Goal: Task Accomplishment & Management: Manage account settings

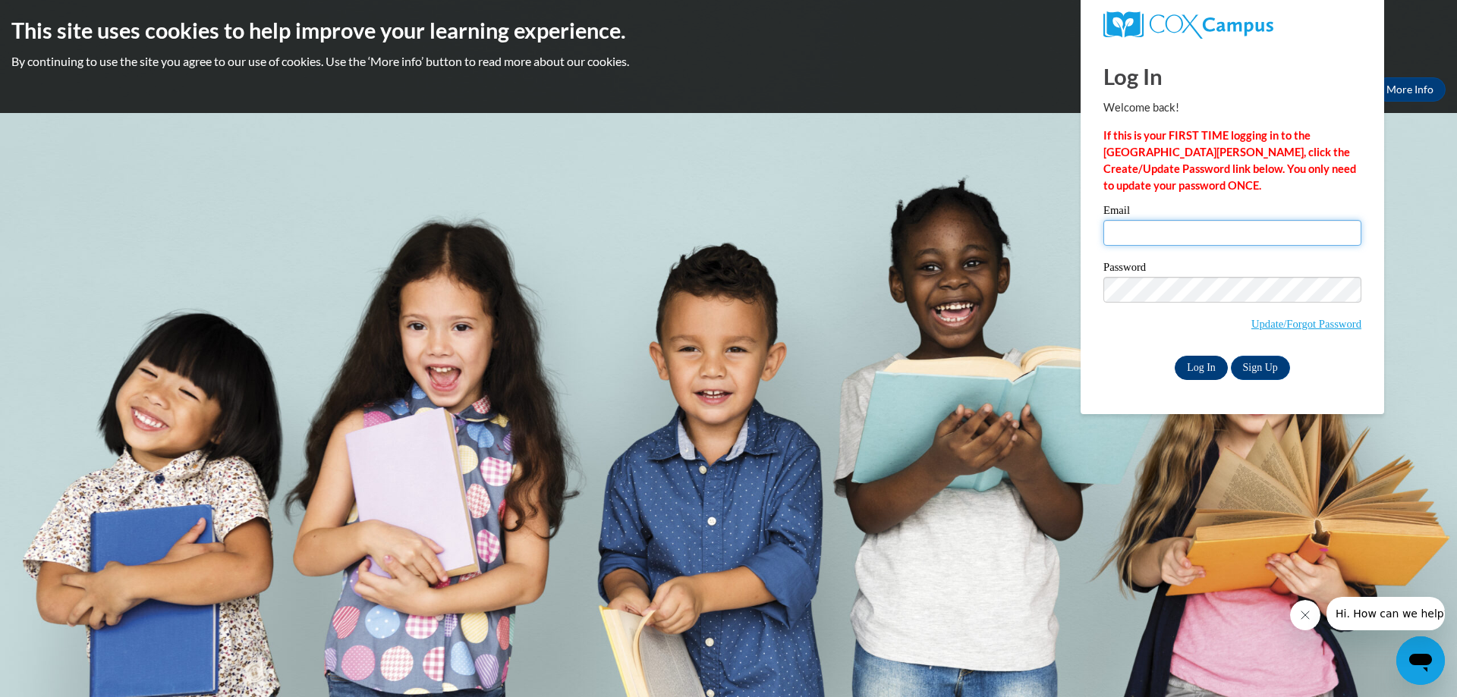
type input "jennifer.work@ovsd.us"
click at [1197, 367] on input "Log In" at bounding box center [1201, 368] width 53 height 24
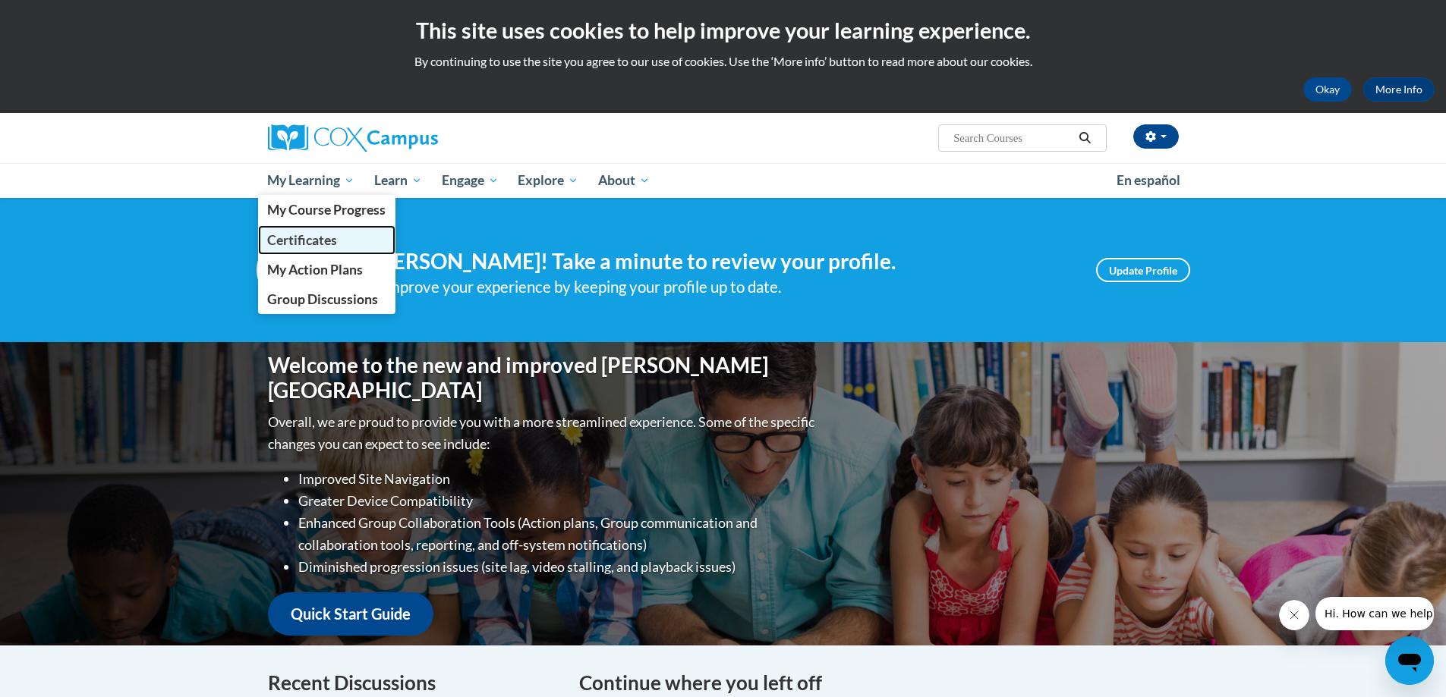
click at [306, 237] on span "Certificates" at bounding box center [302, 240] width 70 height 16
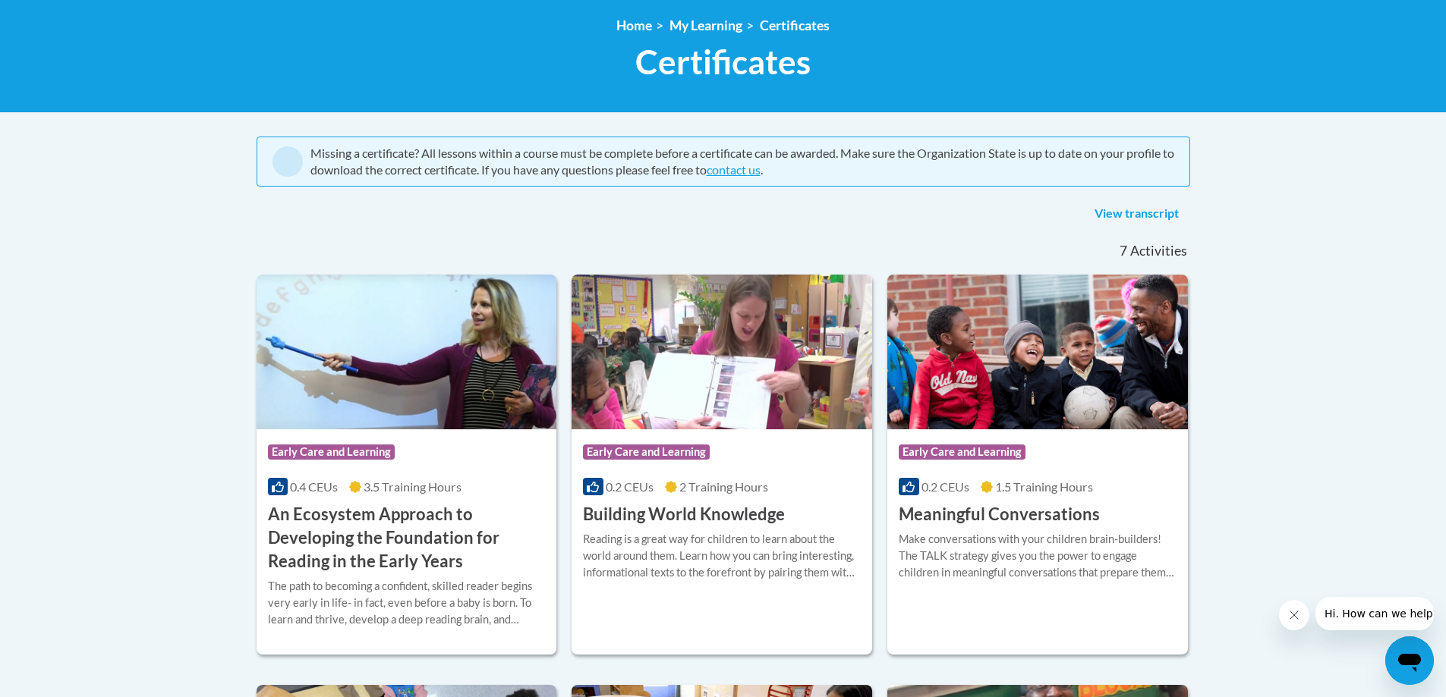
scroll to position [219, 0]
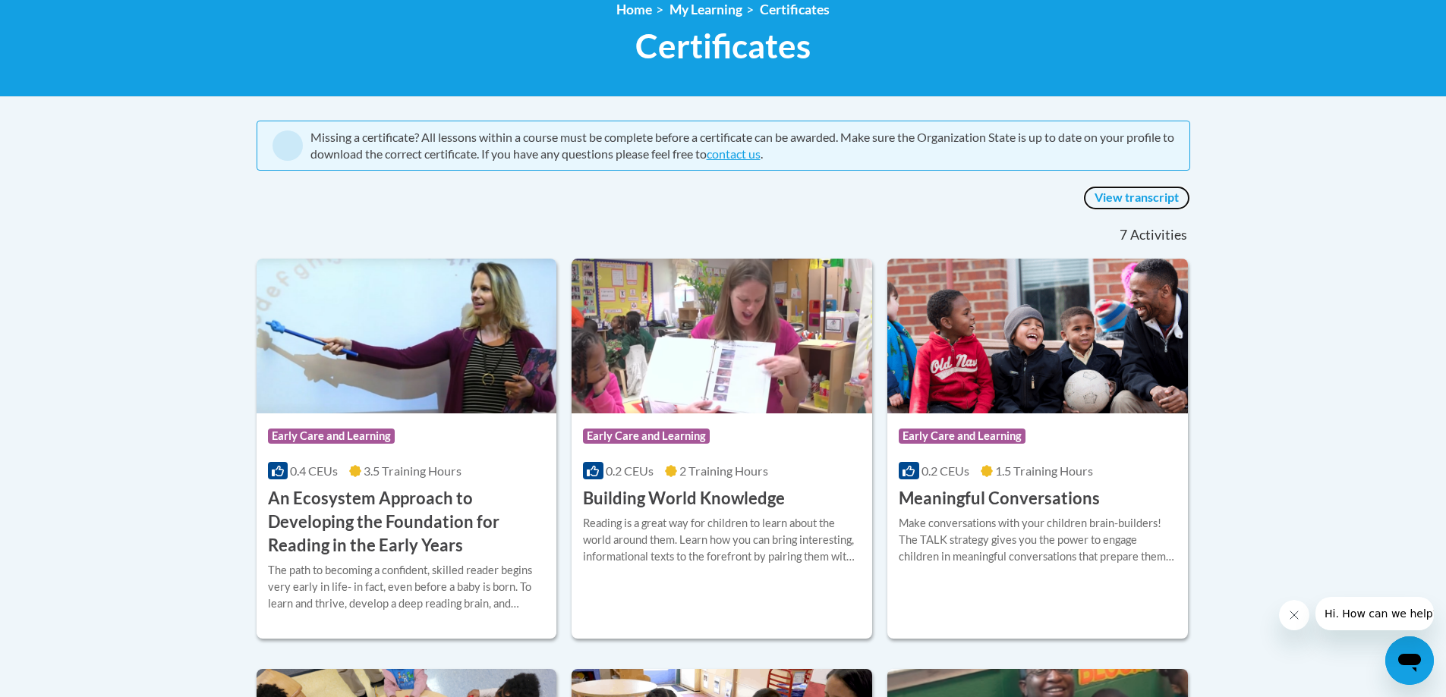
click at [1130, 194] on link "View transcript" at bounding box center [1136, 198] width 107 height 24
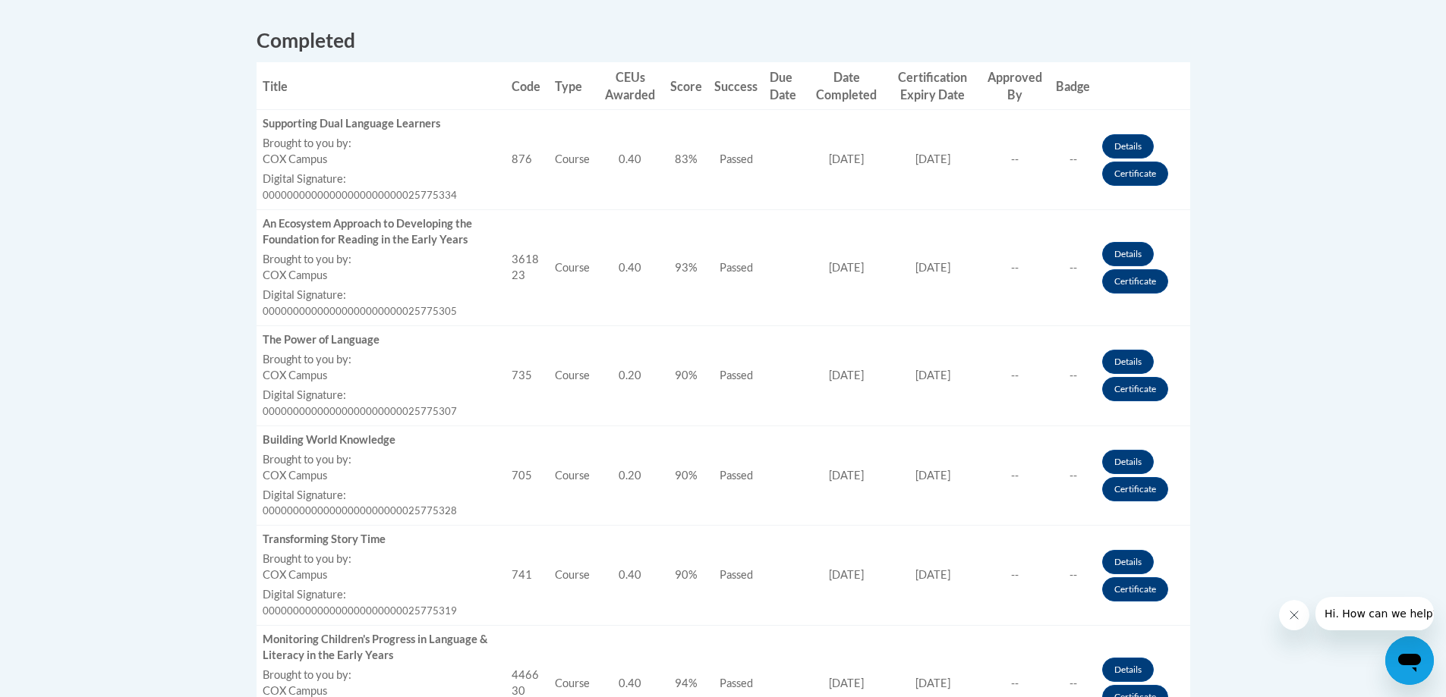
scroll to position [581, 0]
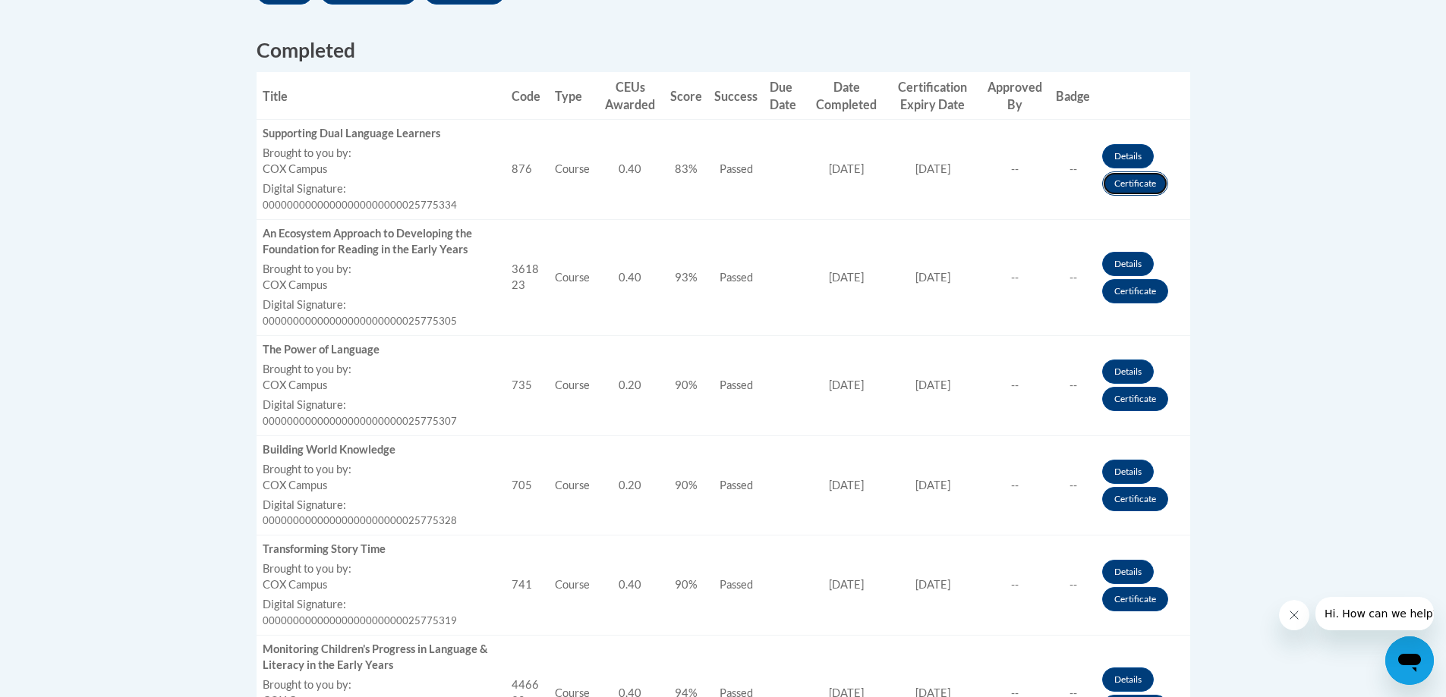
click at [1122, 178] on link "Certificate" at bounding box center [1135, 184] width 66 height 24
click at [1133, 291] on link "Certificate" at bounding box center [1135, 291] width 66 height 24
click at [1135, 395] on link "Certificate" at bounding box center [1135, 399] width 66 height 24
click at [1131, 505] on link "Certificate" at bounding box center [1135, 499] width 66 height 24
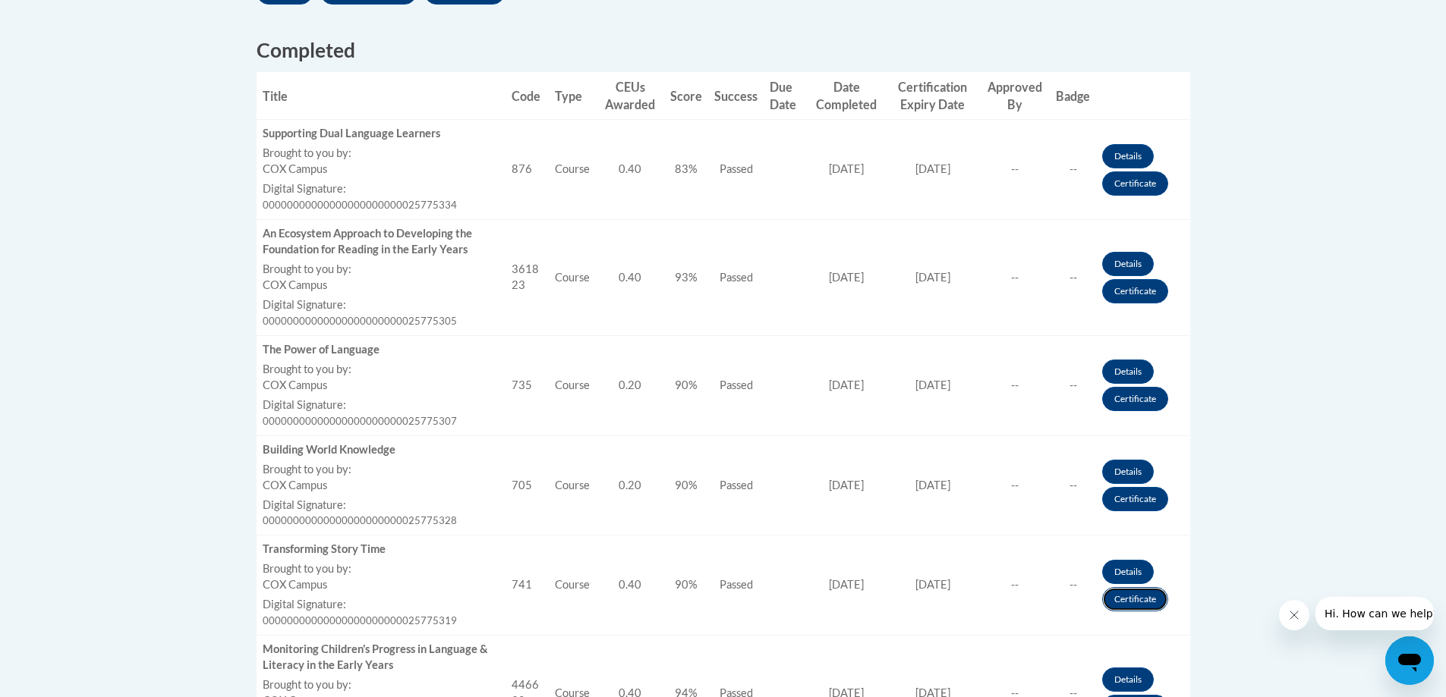
click at [1123, 603] on link "Certificate" at bounding box center [1135, 599] width 66 height 24
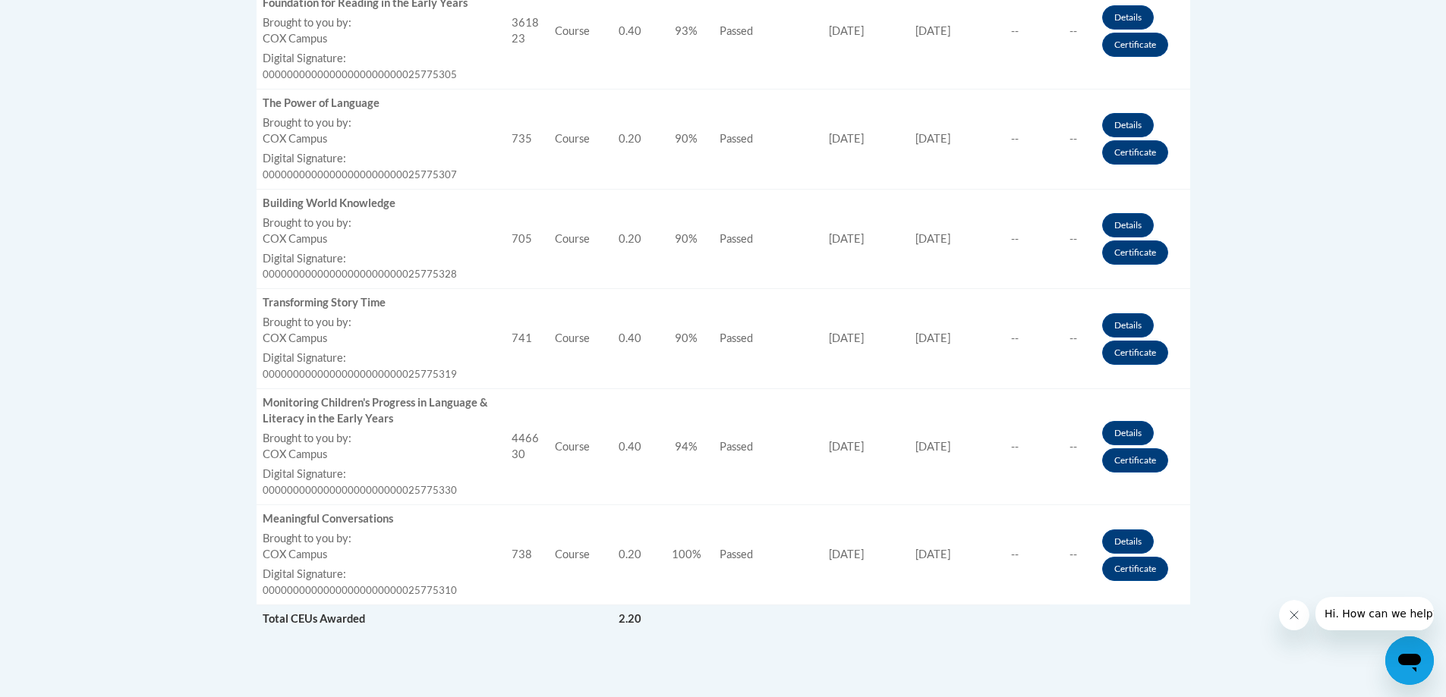
scroll to position [864, 0]
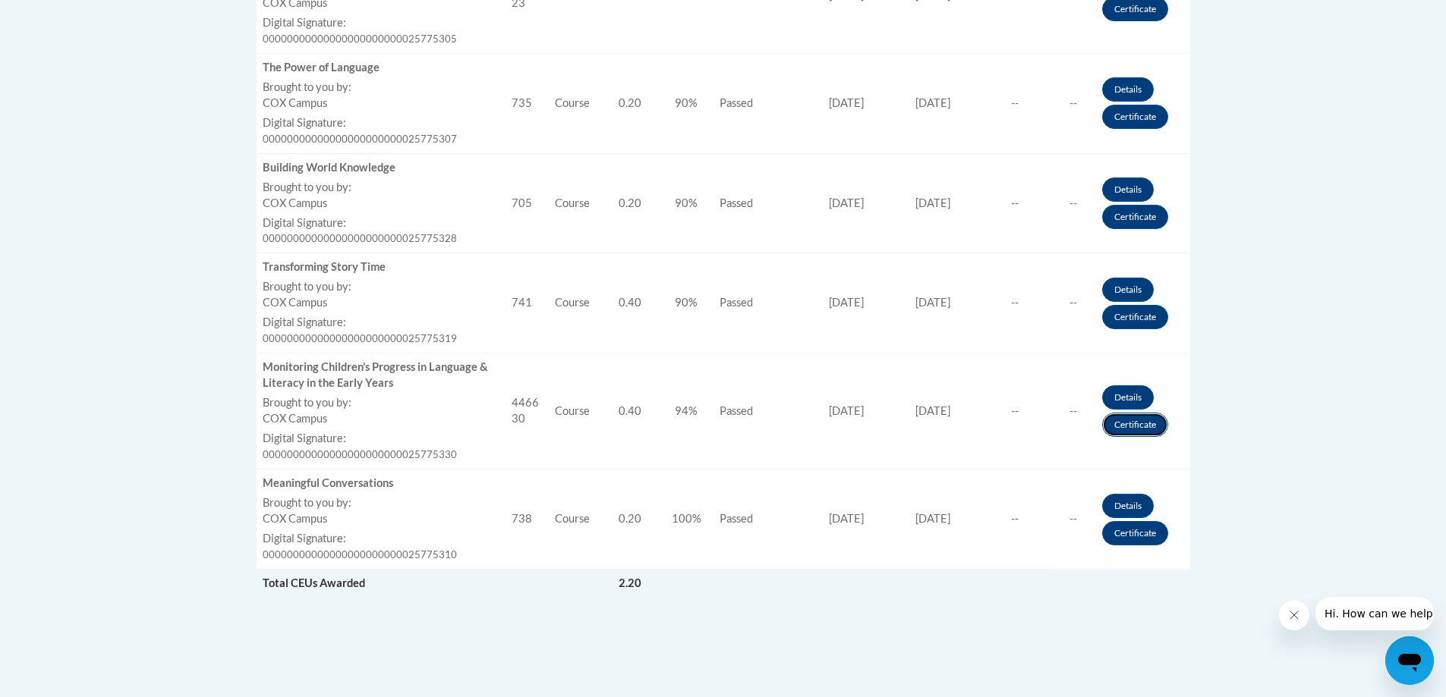
click at [1116, 423] on link "Certificate" at bounding box center [1135, 425] width 66 height 24
click at [1131, 527] on link "Certificate" at bounding box center [1135, 533] width 66 height 24
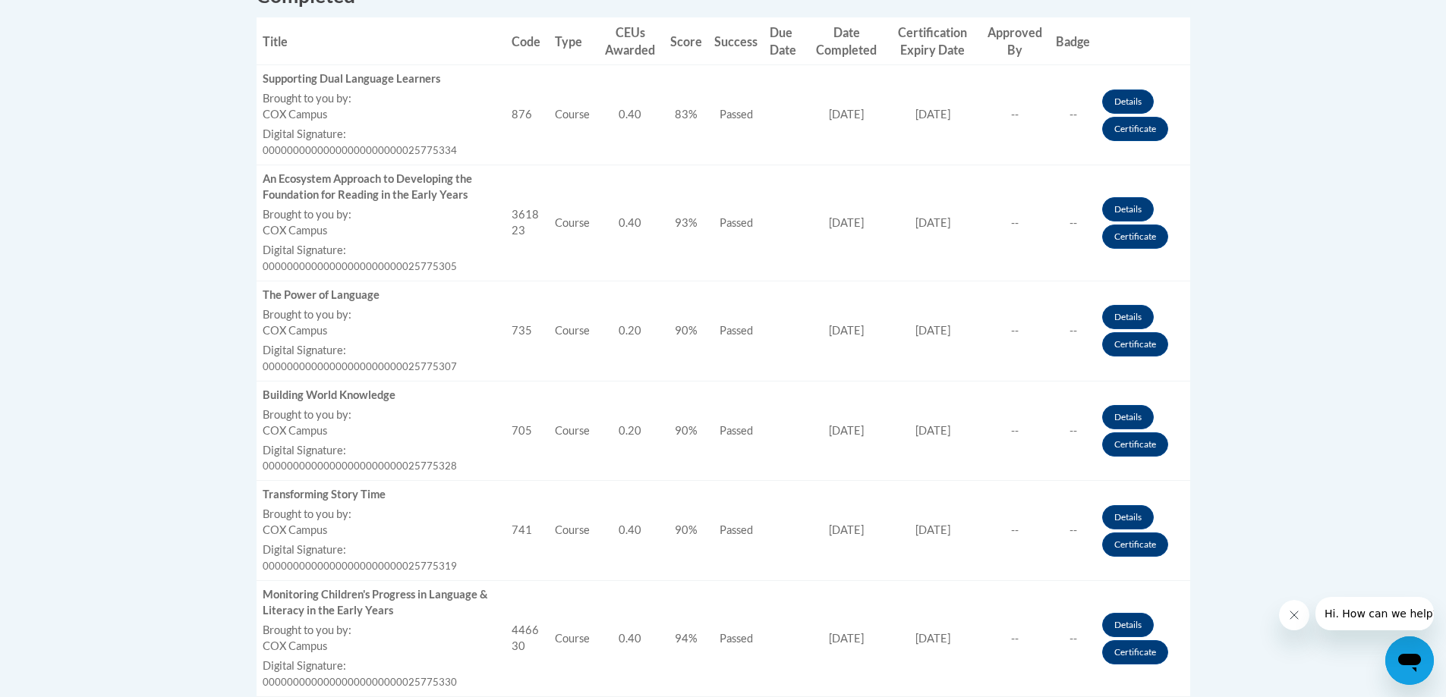
scroll to position [634, 0]
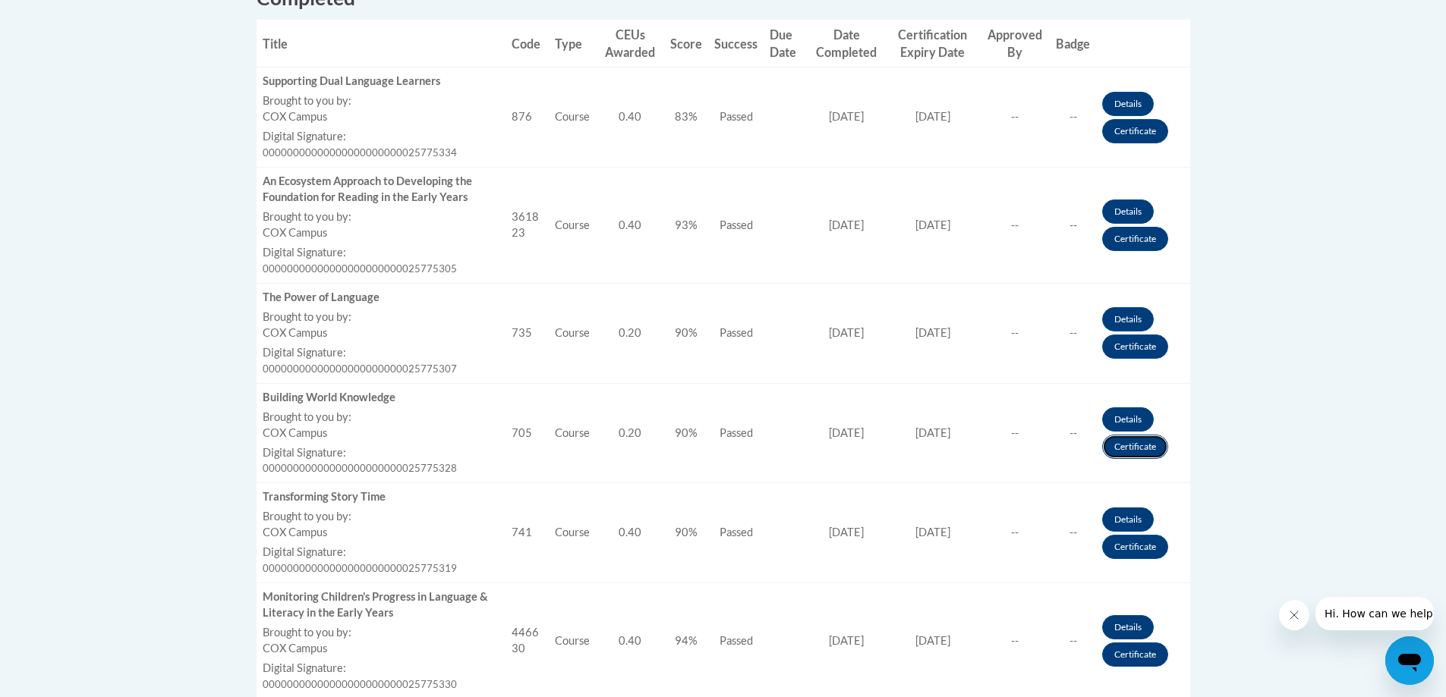
click at [1141, 455] on link "Certificate" at bounding box center [1135, 447] width 66 height 24
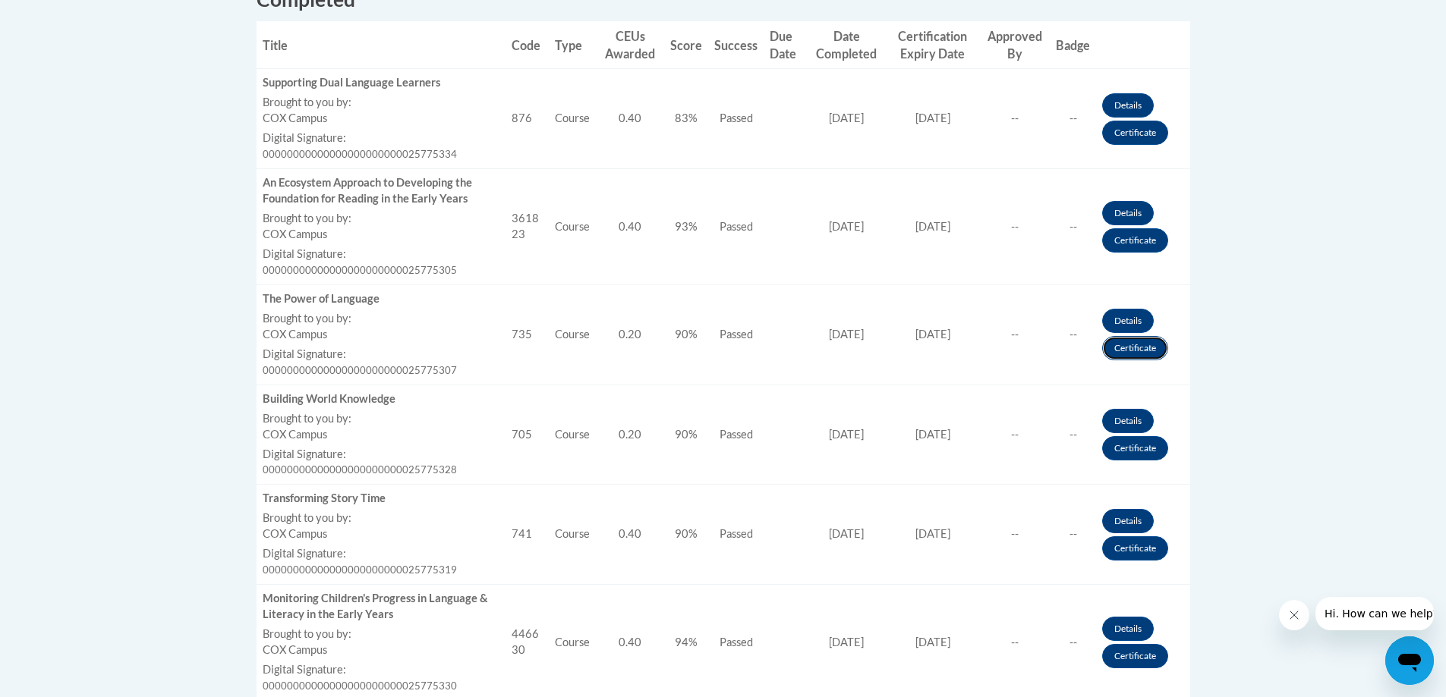
click at [1141, 351] on link "Certificate" at bounding box center [1135, 348] width 66 height 24
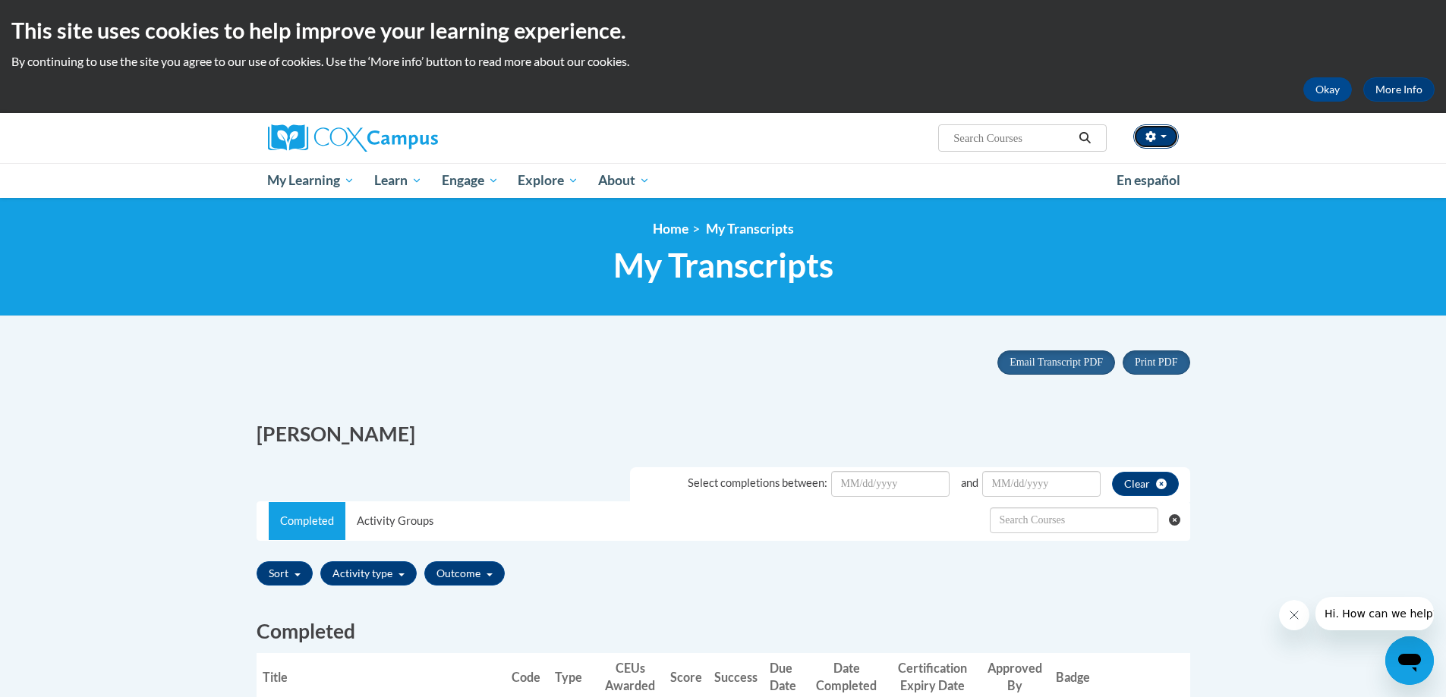
click at [1160, 138] on button "button" at bounding box center [1156, 136] width 46 height 24
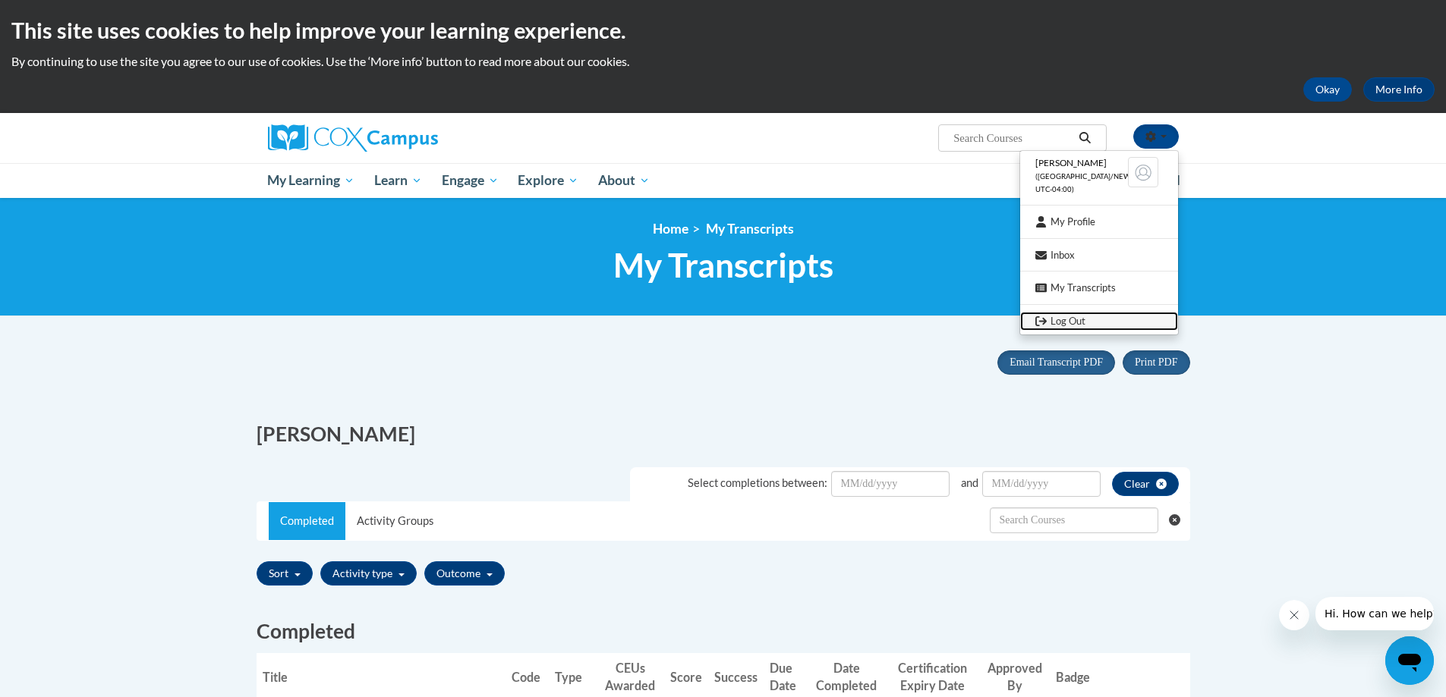
click at [1077, 319] on link "Log Out" at bounding box center [1099, 321] width 158 height 19
